Goal: Find specific page/section: Find specific page/section

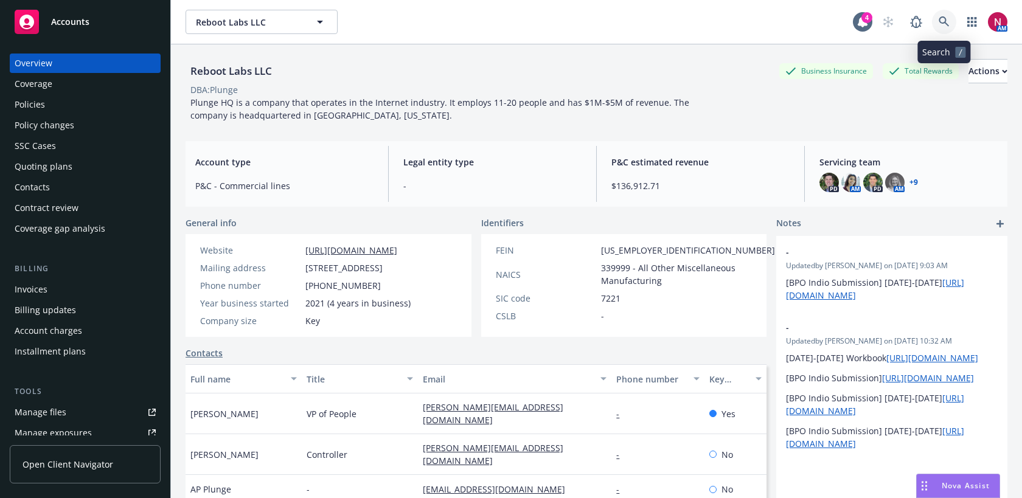
click at [946, 24] on icon at bounding box center [943, 21] width 10 height 10
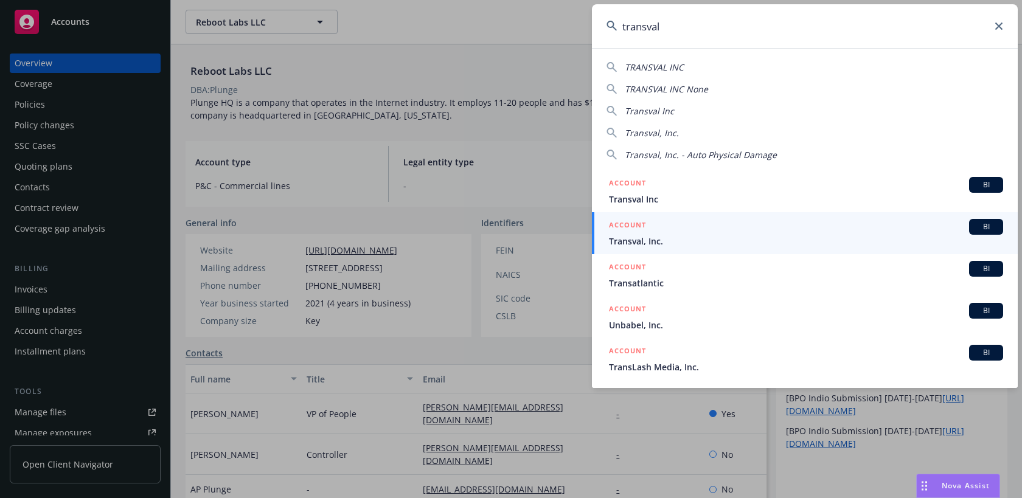
type input "transval"
click at [823, 234] on div "ACCOUNT BI" at bounding box center [806, 227] width 394 height 16
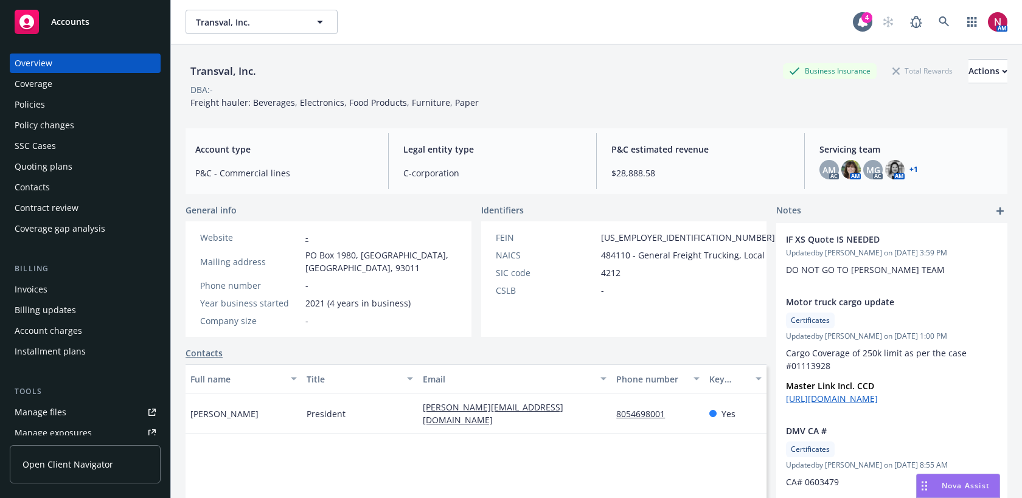
click at [31, 114] on div "Policies" at bounding box center [30, 104] width 30 height 19
